Goal: Task Accomplishment & Management: Manage account settings

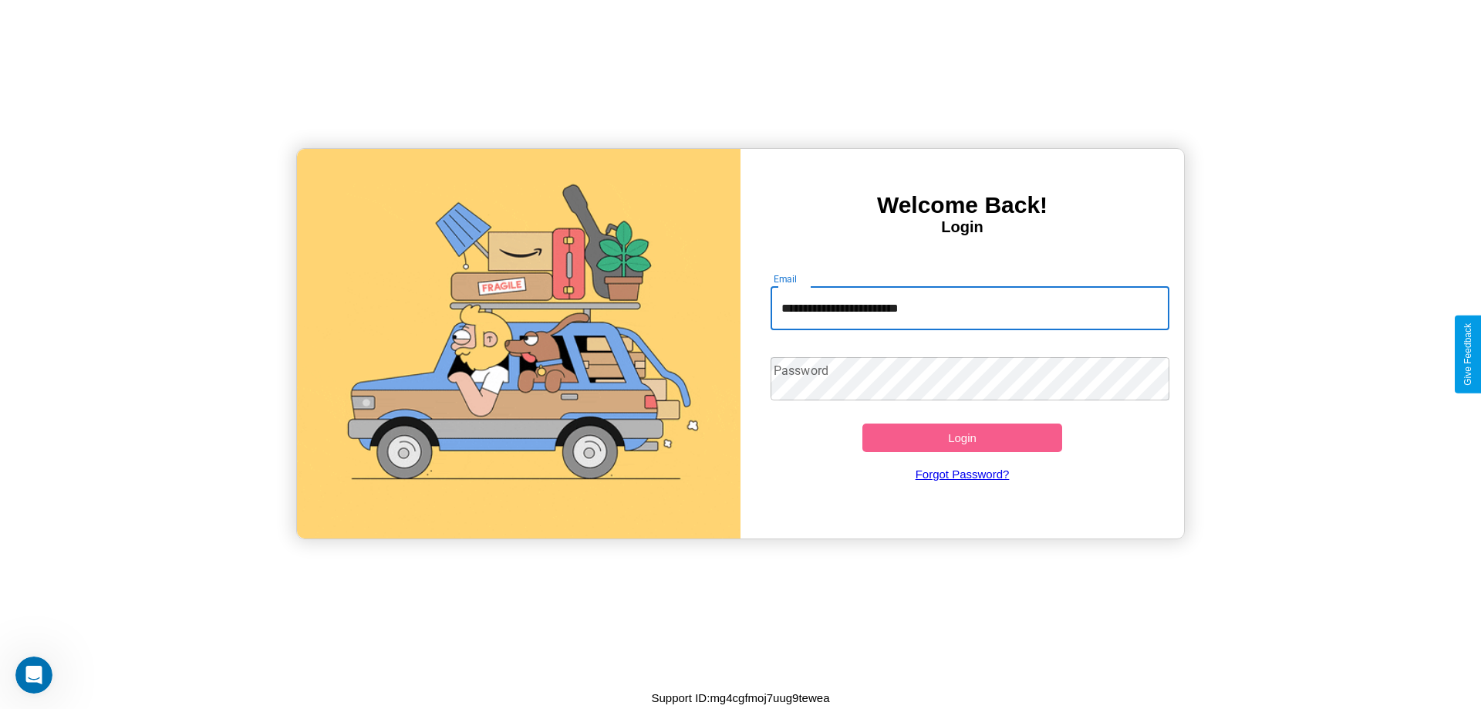
type input "**********"
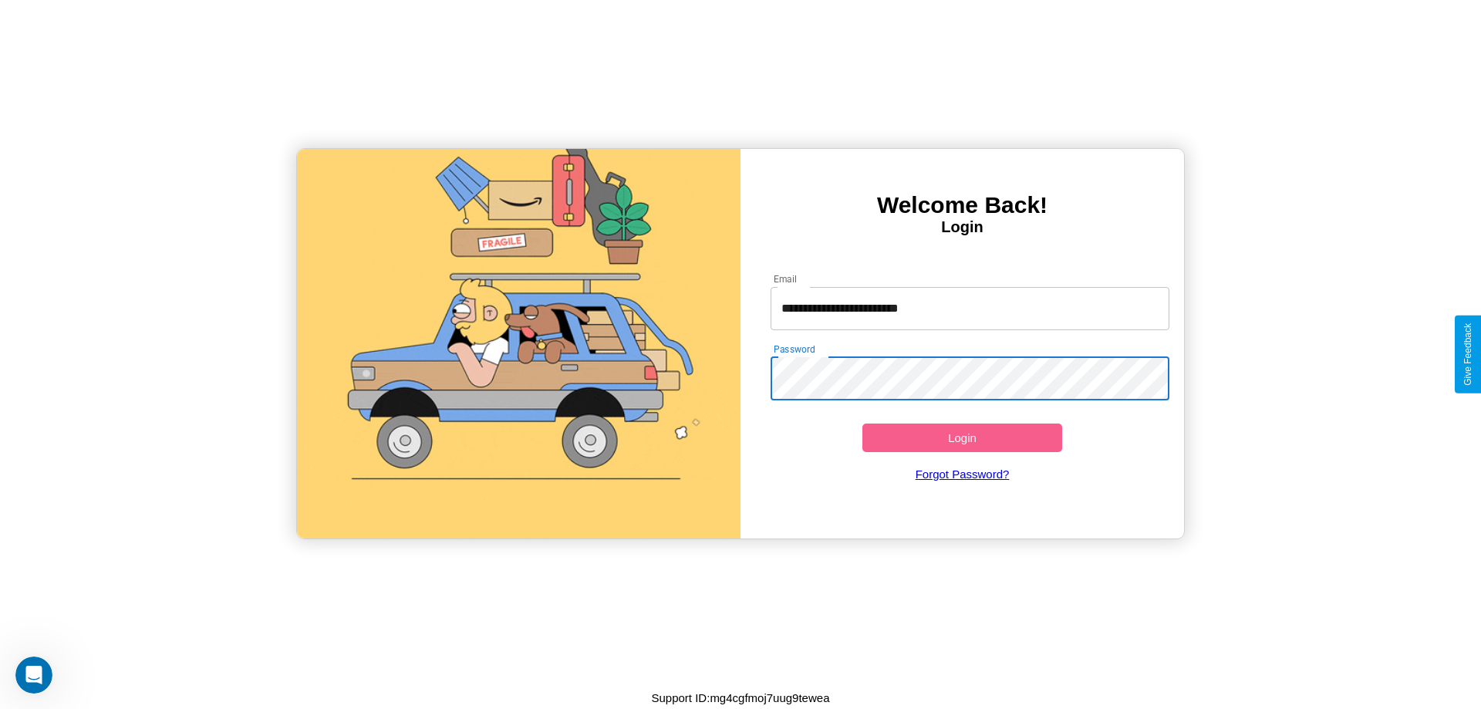
click at [962, 437] on button "Login" at bounding box center [962, 437] width 200 height 29
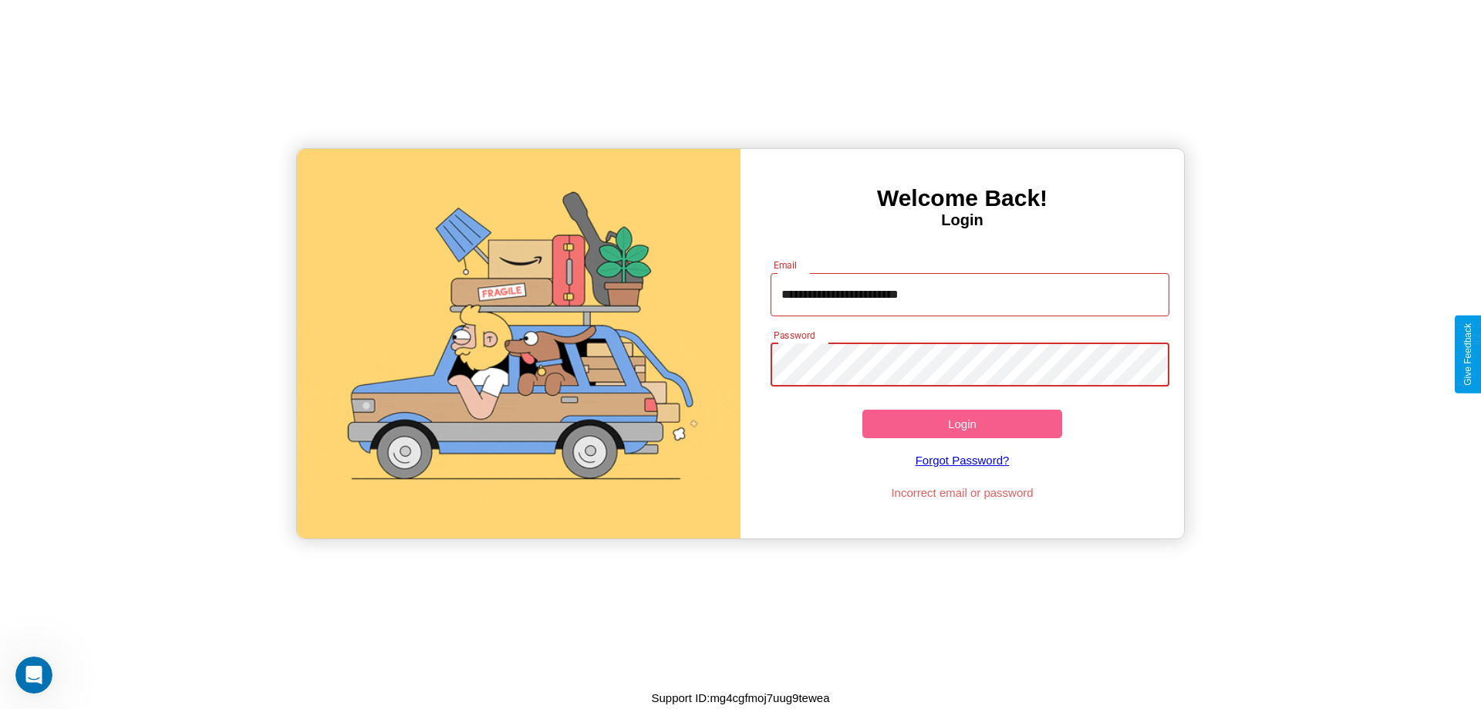
click at [962, 423] on button "Login" at bounding box center [962, 424] width 200 height 29
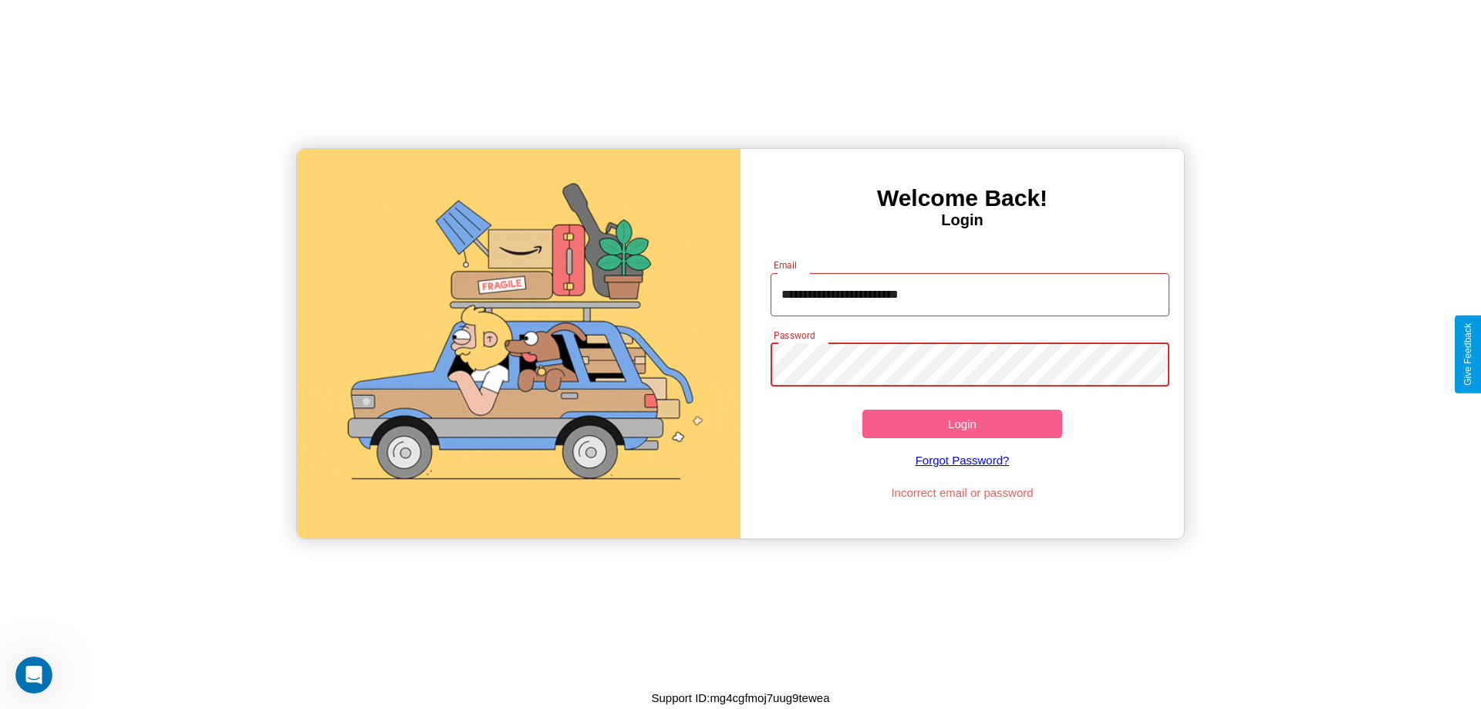
click at [962, 423] on button "Login" at bounding box center [962, 424] width 200 height 29
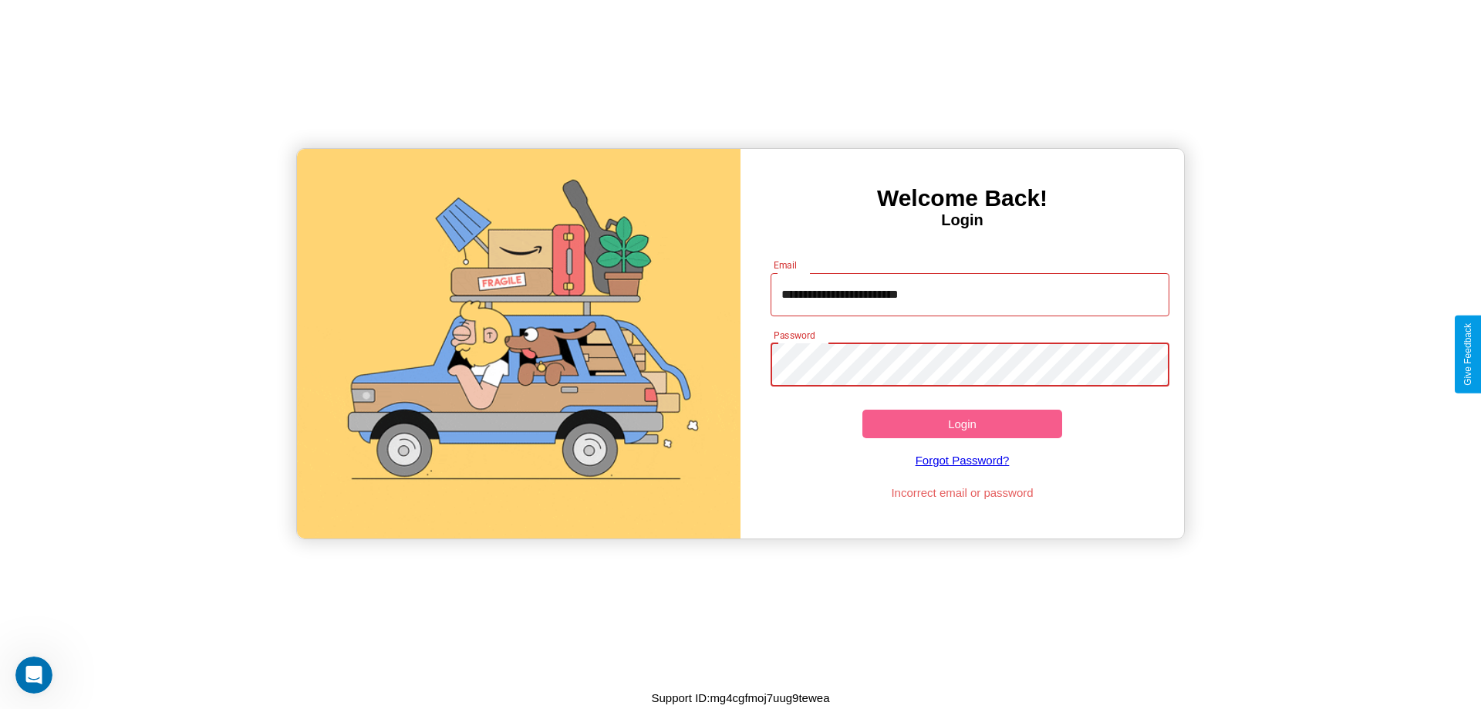
click at [962, 423] on button "Login" at bounding box center [962, 424] width 200 height 29
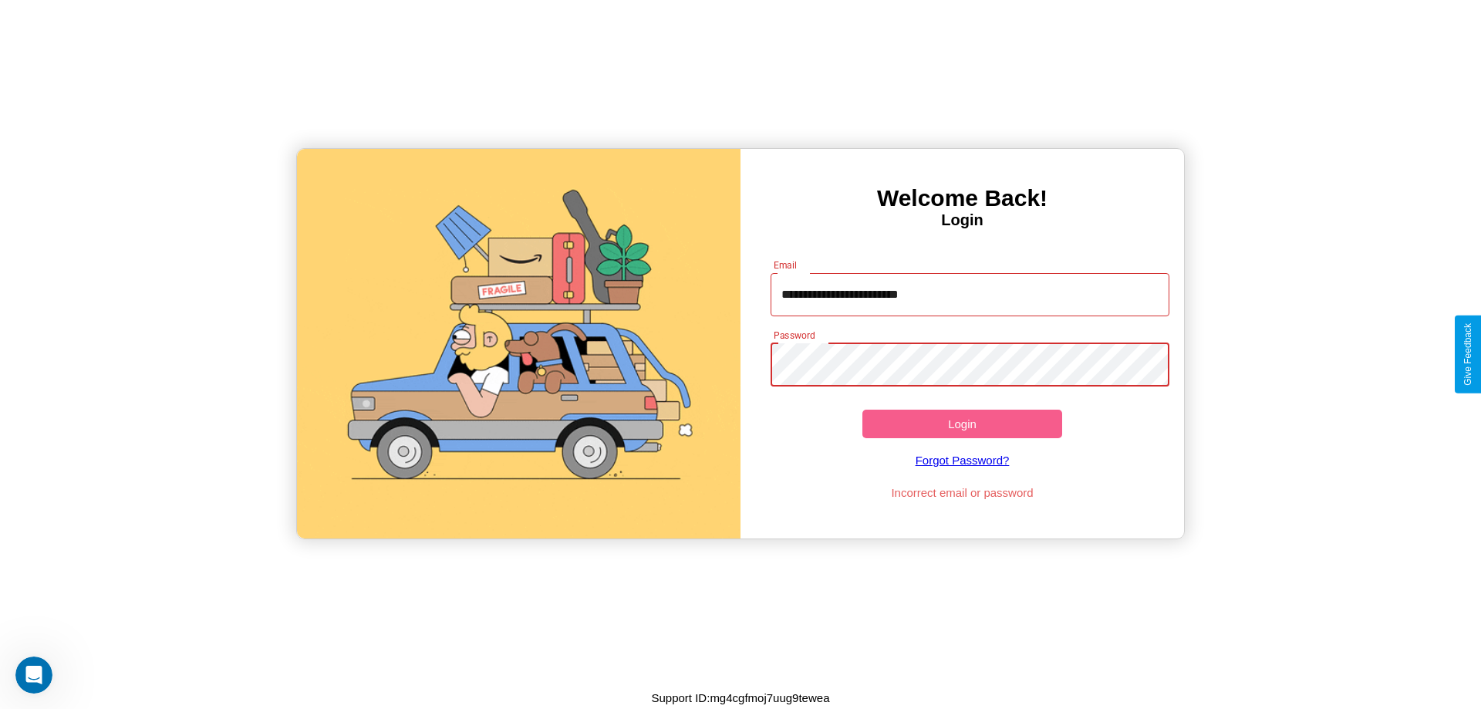
click at [962, 423] on button "Login" at bounding box center [962, 424] width 200 height 29
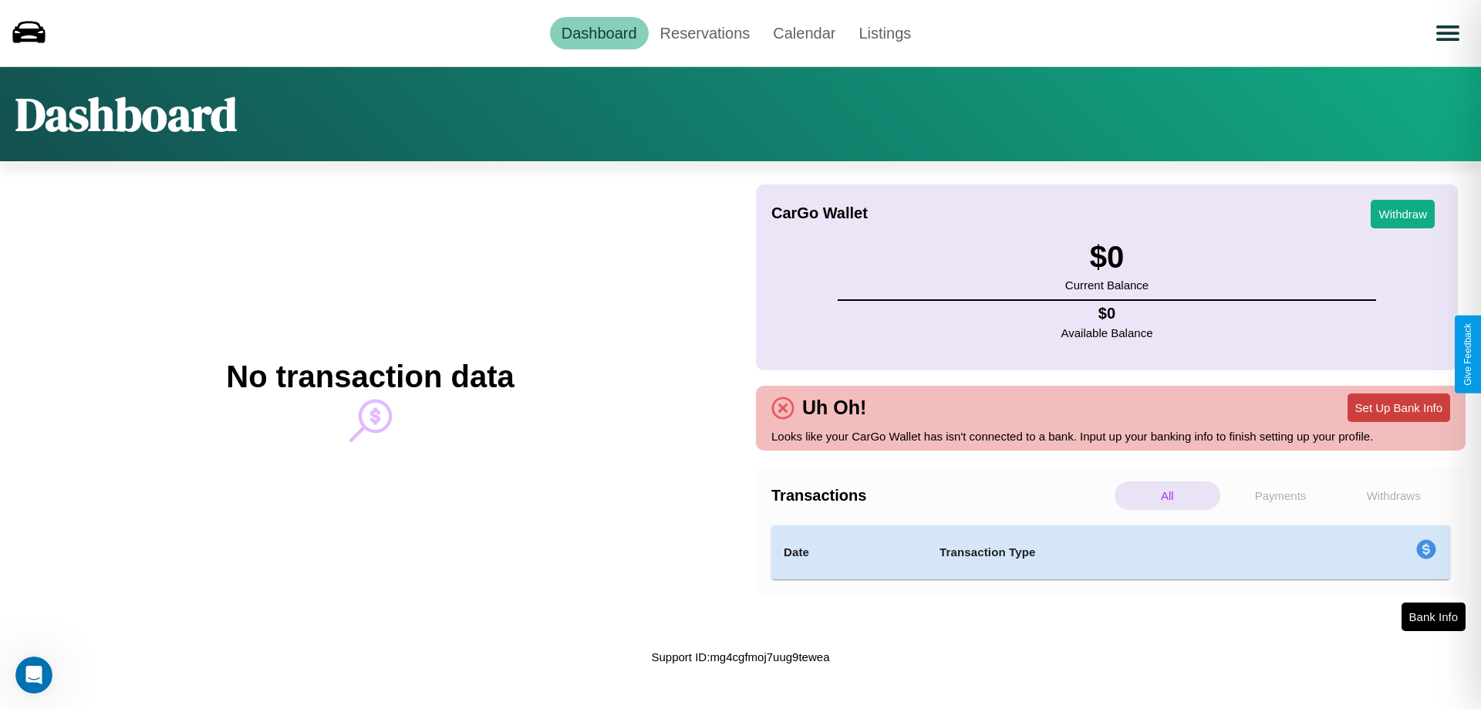
click at [1398, 407] on button "Set Up Bank Info" at bounding box center [1398, 407] width 103 height 29
